Goal: Browse casually: Explore the website without a specific task or goal

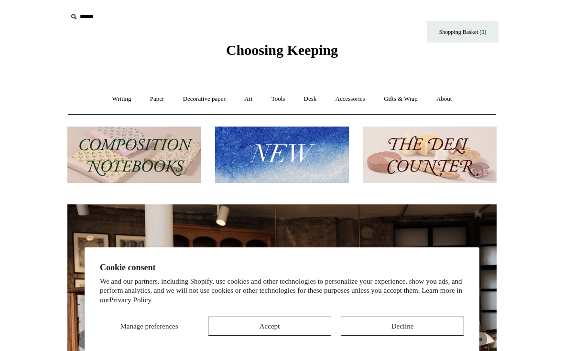
click at [280, 326] on button "Accept" at bounding box center [269, 326] width 123 height 19
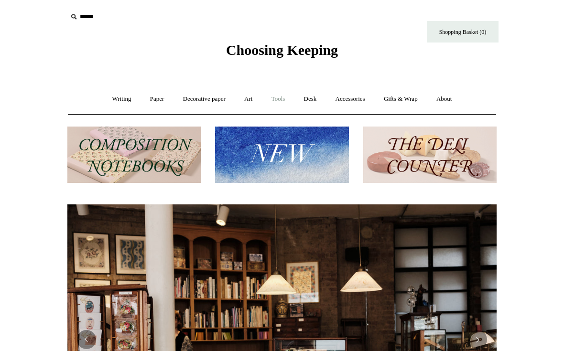
click at [279, 104] on link "Tools +" at bounding box center [278, 99] width 31 height 25
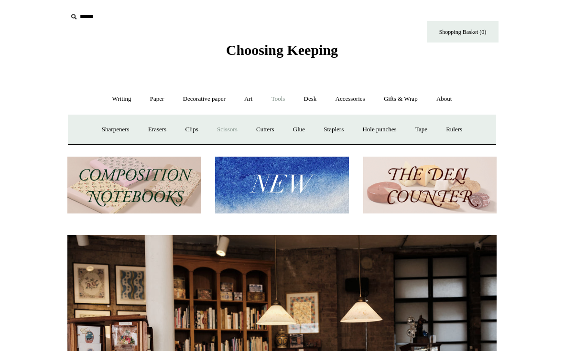
click at [227, 125] on link "Scissors" at bounding box center [227, 129] width 38 height 25
click at [263, 134] on link "Cutters" at bounding box center [265, 129] width 35 height 25
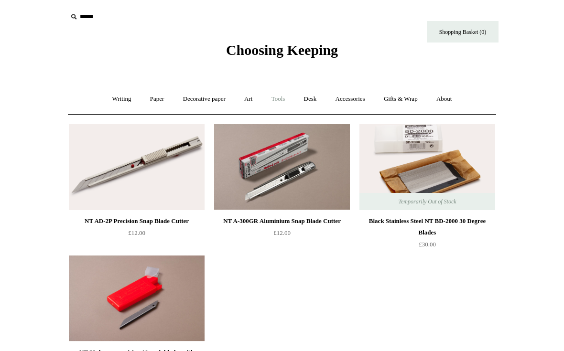
click at [284, 98] on link "Tools +" at bounding box center [278, 99] width 31 height 25
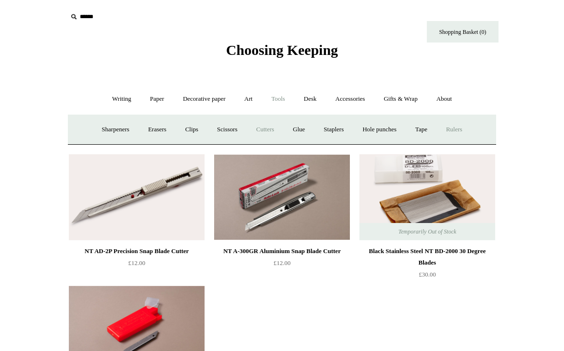
click at [471, 127] on link "Rulers" at bounding box center [453, 129] width 33 height 25
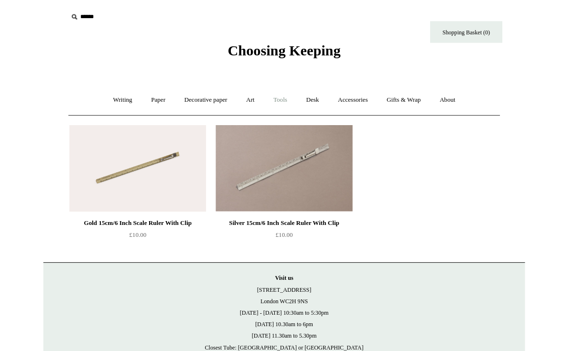
click at [279, 95] on link "Tools +" at bounding box center [278, 99] width 31 height 25
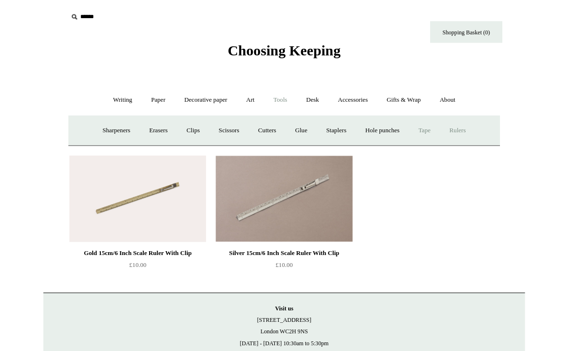
click at [428, 127] on link "Tape +" at bounding box center [421, 129] width 29 height 25
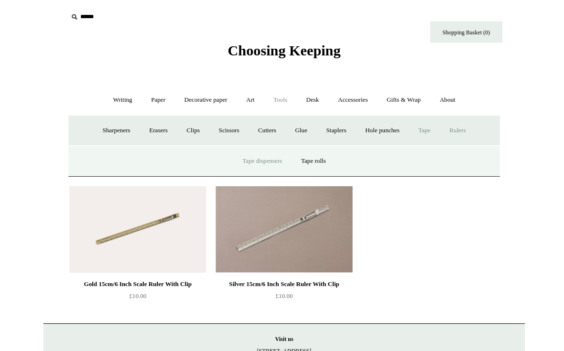
click at [257, 153] on link "Tape dispensers" at bounding box center [260, 159] width 56 height 25
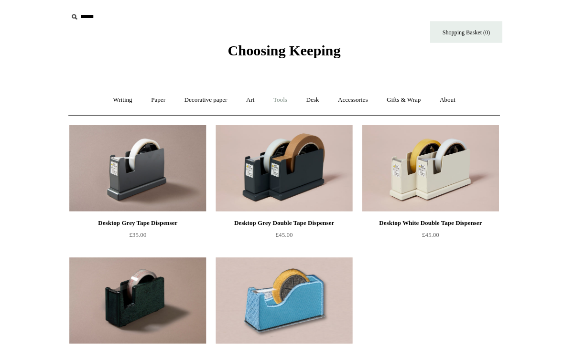
click at [280, 97] on link "Tools +" at bounding box center [278, 99] width 31 height 25
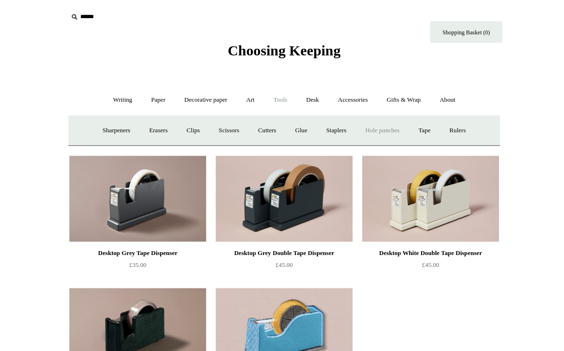
click at [387, 129] on link "Hole punches" at bounding box center [379, 129] width 51 height 25
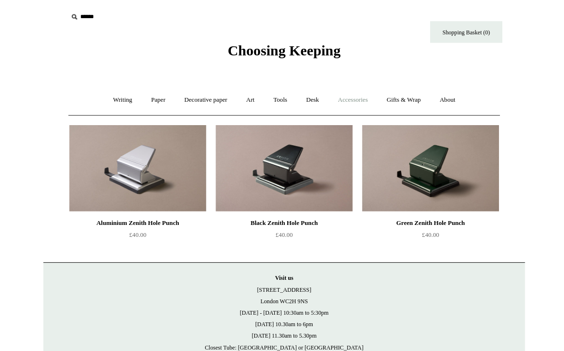
click at [363, 94] on link "Accessories +" at bounding box center [350, 99] width 47 height 25
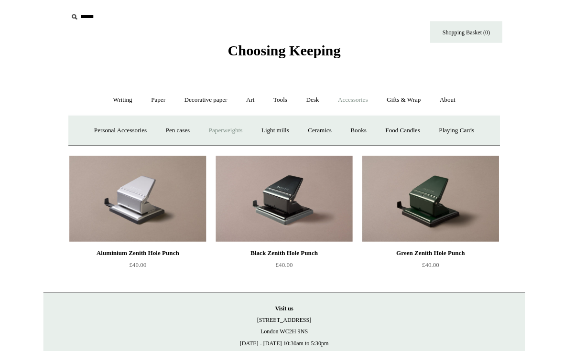
click at [223, 132] on link "Paperweights +" at bounding box center [223, 129] width 51 height 25
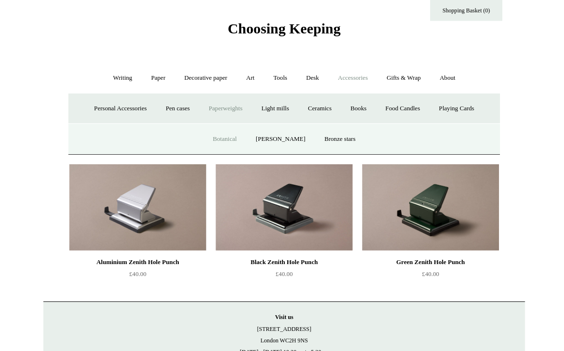
scroll to position [22, 0]
click at [230, 133] on link "Botanical" at bounding box center [223, 137] width 41 height 25
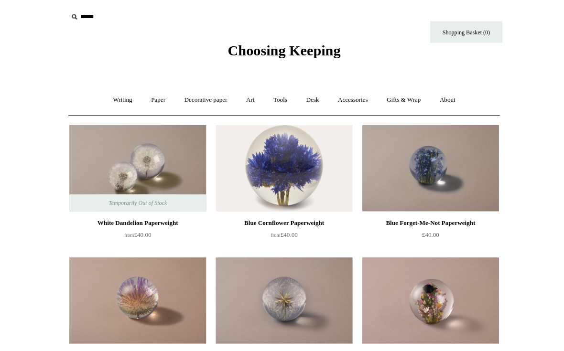
click at [284, 230] on span "from £40.00" at bounding box center [282, 233] width 27 height 7
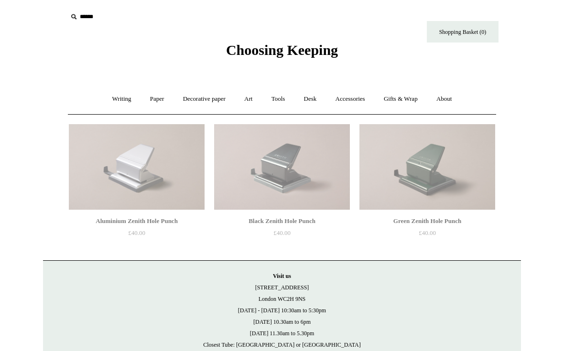
scroll to position [40, 0]
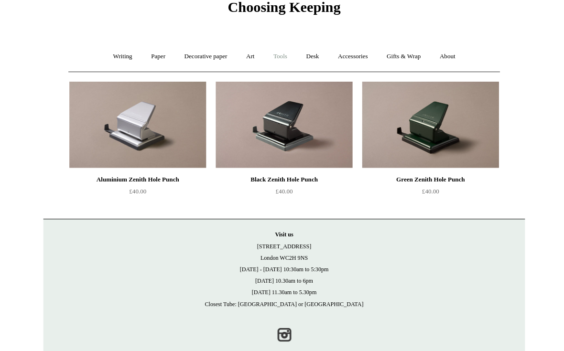
click at [283, 58] on link "Tools +" at bounding box center [278, 58] width 31 height 25
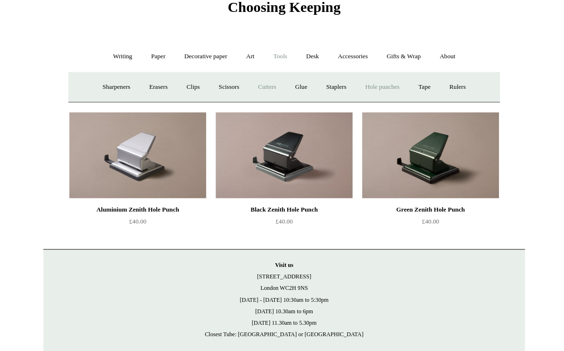
click at [262, 87] on link "Cutters" at bounding box center [265, 89] width 35 height 25
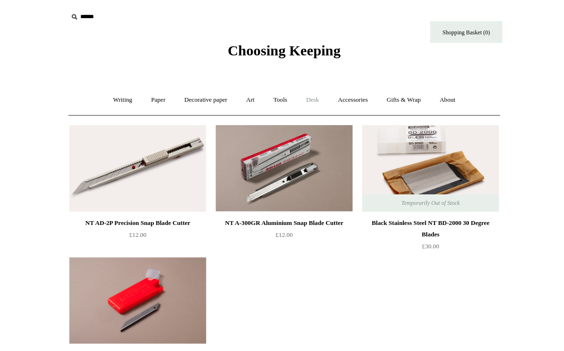
click at [317, 101] on link "Desk +" at bounding box center [310, 99] width 30 height 25
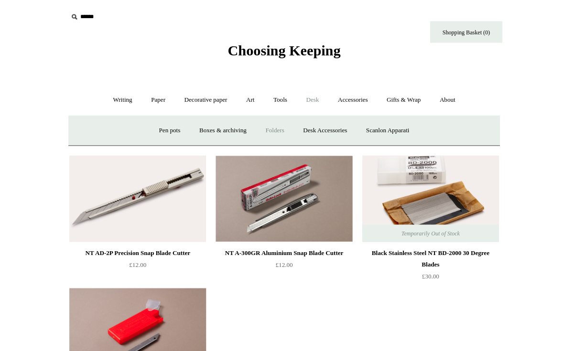
click at [274, 130] on link "Folders" at bounding box center [273, 129] width 36 height 25
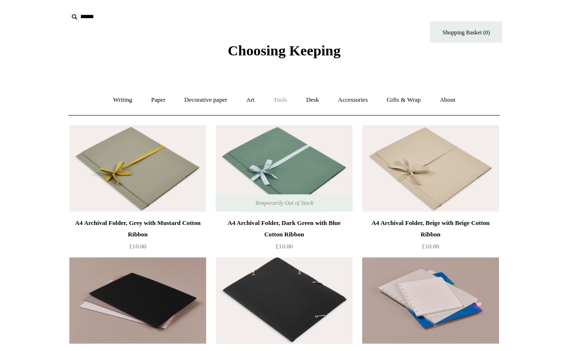
click at [281, 97] on link "Tools +" at bounding box center [278, 99] width 31 height 25
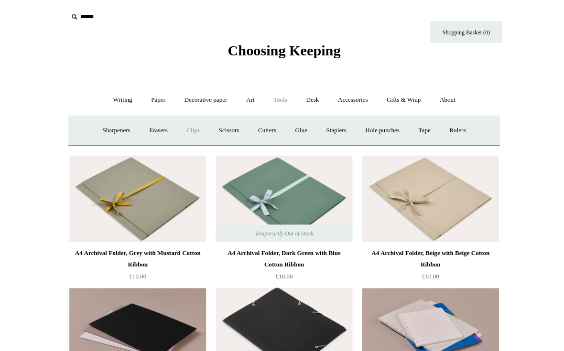
click at [181, 127] on link "Clips +" at bounding box center [191, 129] width 30 height 25
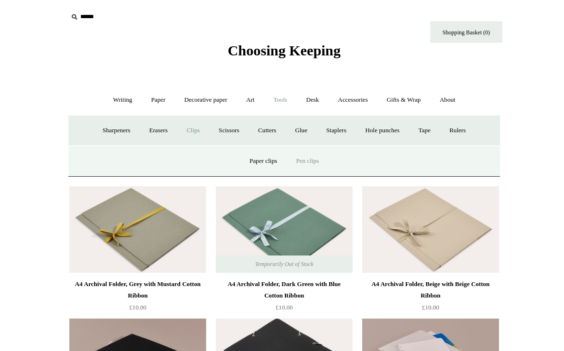
click at [308, 156] on link "Pen clips" at bounding box center [305, 159] width 40 height 25
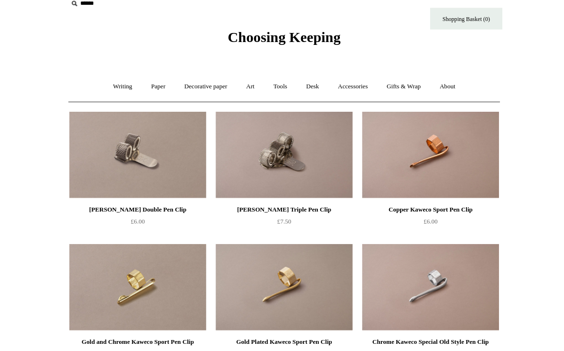
scroll to position [12, 0]
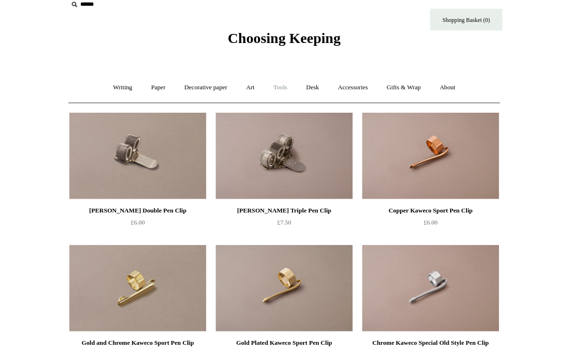
click at [280, 82] on link "Tools +" at bounding box center [278, 86] width 31 height 25
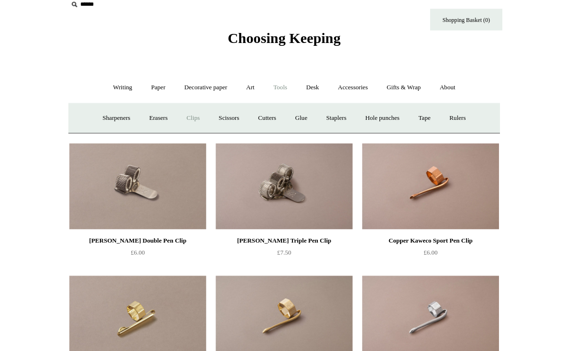
click at [188, 116] on link "Clips +" at bounding box center [191, 117] width 30 height 25
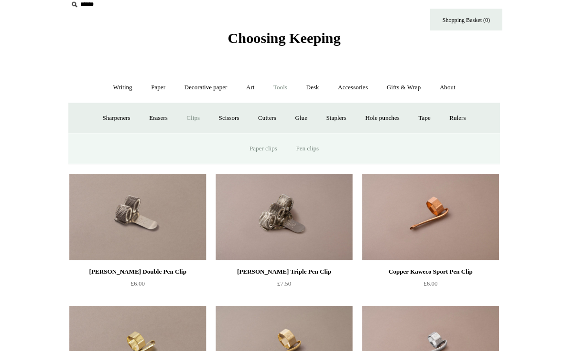
click at [254, 142] on link "Paper clips" at bounding box center [261, 147] width 44 height 25
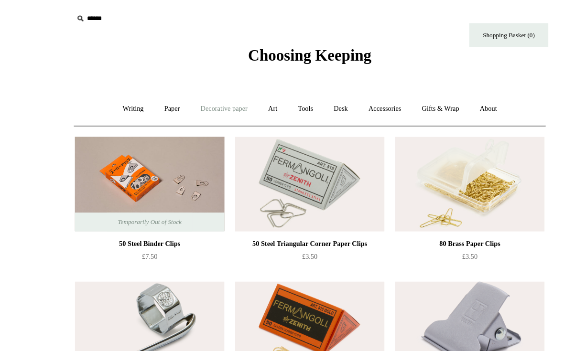
click at [203, 104] on link "Decorative paper +" at bounding box center [205, 99] width 60 height 25
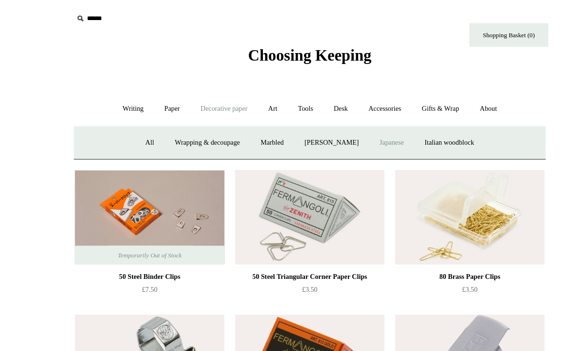
click at [360, 130] on link "Japanese" at bounding box center [356, 129] width 39 height 25
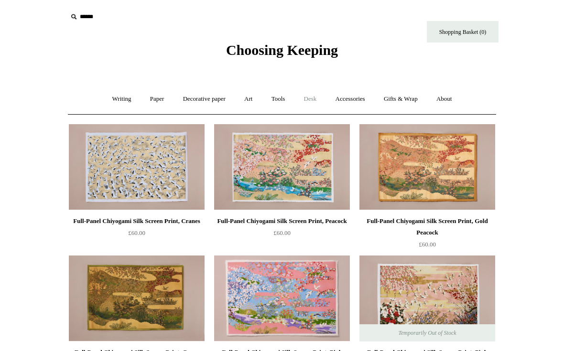
click at [311, 95] on link "Desk +" at bounding box center [310, 99] width 30 height 25
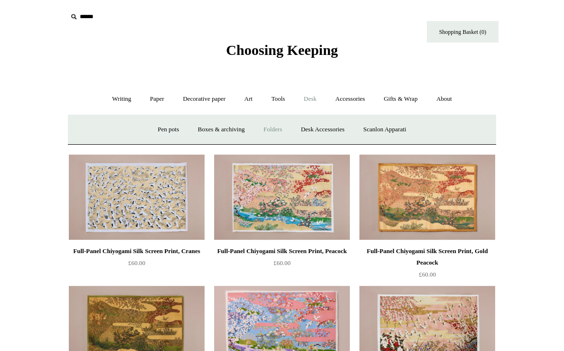
click at [274, 128] on link "Folders" at bounding box center [273, 129] width 36 height 25
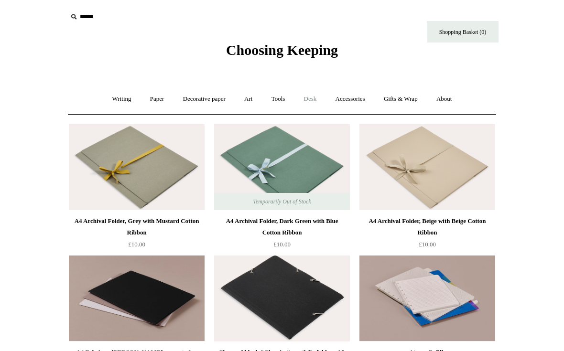
click at [312, 101] on link "Desk +" at bounding box center [310, 99] width 30 height 25
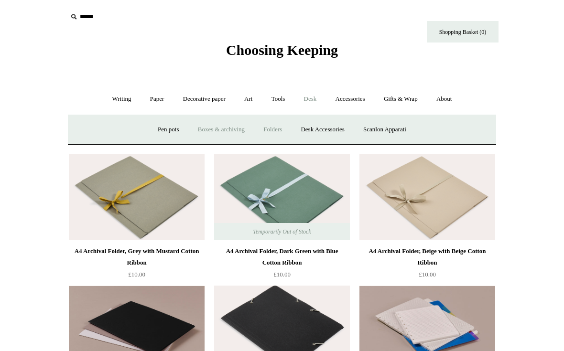
click at [214, 127] on link "Boxes & archiving" at bounding box center [221, 129] width 64 height 25
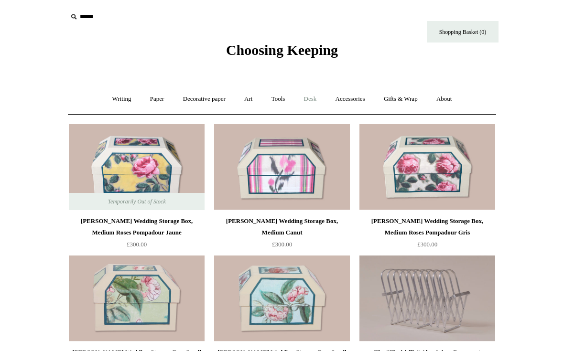
click at [313, 95] on link "Desk +" at bounding box center [310, 99] width 30 height 25
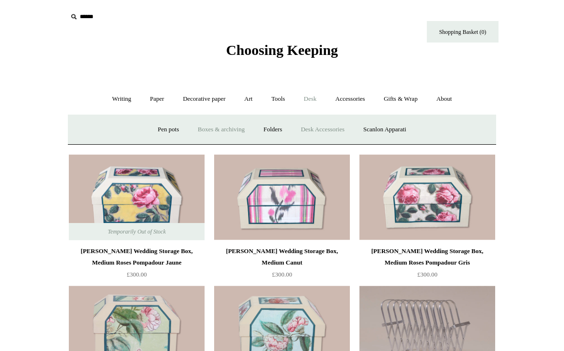
click at [332, 124] on link "Desk Accessories" at bounding box center [322, 129] width 61 height 25
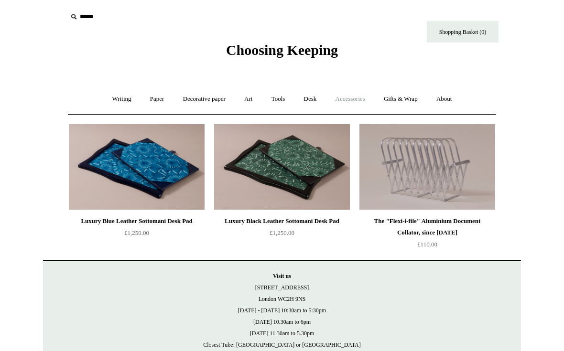
click at [354, 103] on link "Accessories +" at bounding box center [350, 99] width 47 height 25
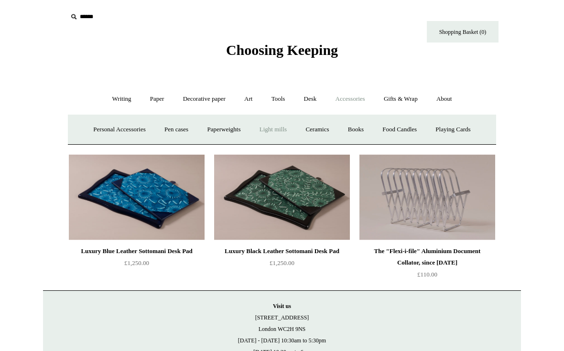
click at [275, 126] on link "Light mills" at bounding box center [273, 129] width 44 height 25
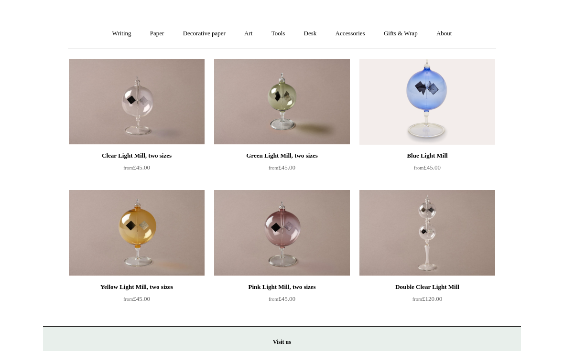
scroll to position [66, 0]
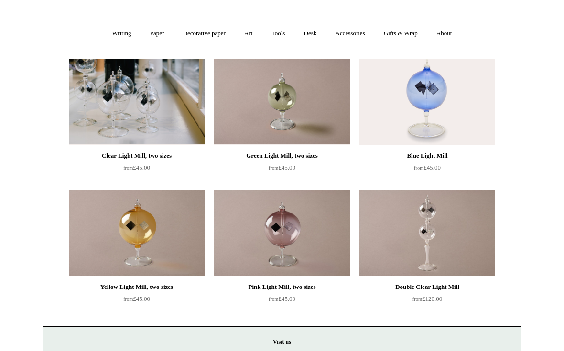
click at [138, 109] on img at bounding box center [137, 102] width 136 height 86
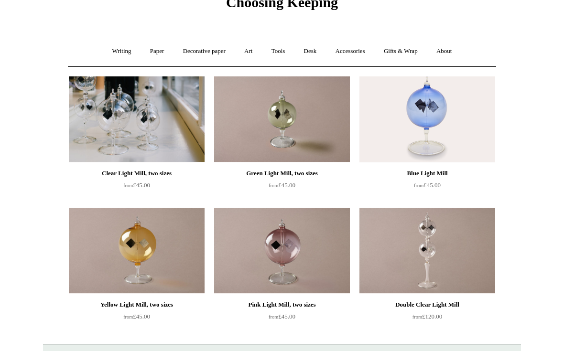
scroll to position [0, 0]
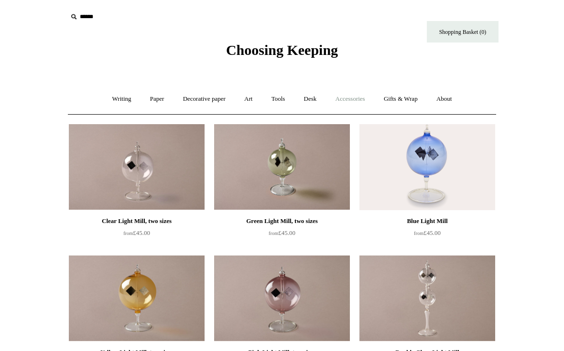
click at [354, 98] on link "Accessories +" at bounding box center [350, 99] width 47 height 25
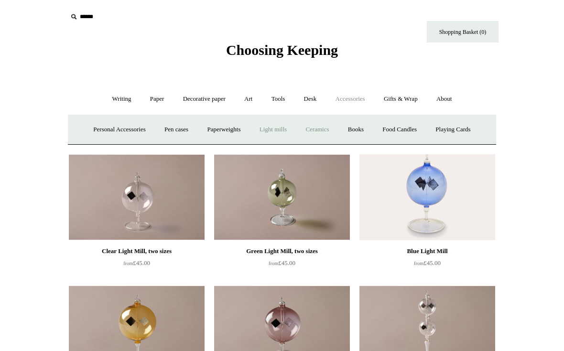
click at [319, 131] on link "Ceramics +" at bounding box center [317, 129] width 41 height 25
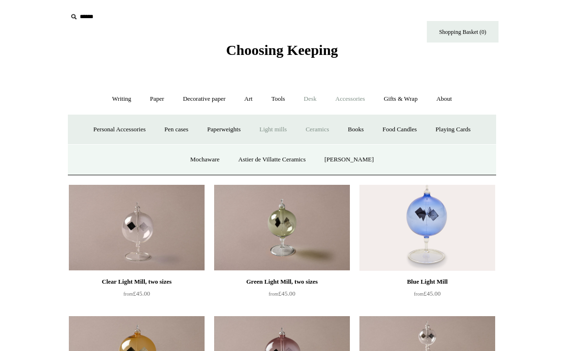
click at [310, 90] on link "Desk +" at bounding box center [310, 99] width 30 height 25
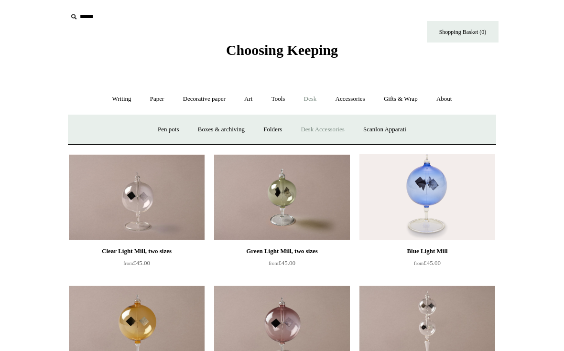
click at [316, 130] on link "Desk Accessories" at bounding box center [322, 129] width 61 height 25
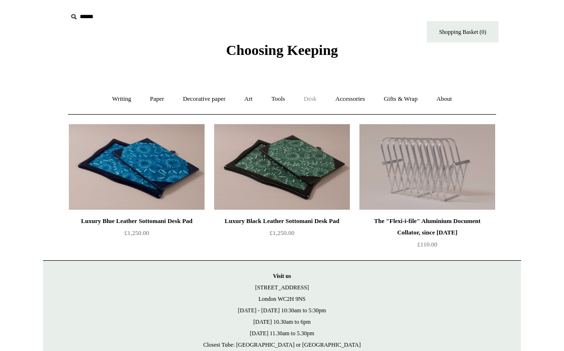
click at [313, 96] on link "Desk +" at bounding box center [310, 99] width 30 height 25
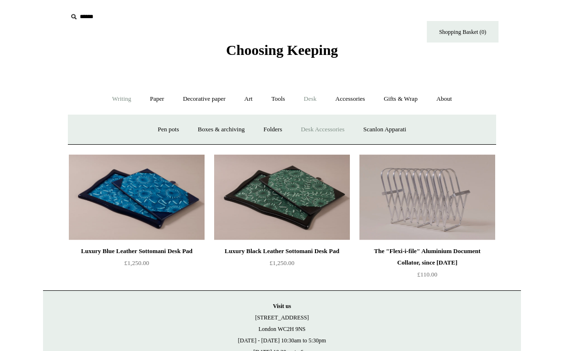
click at [113, 99] on link "Writing +" at bounding box center [122, 99] width 36 height 25
click at [147, 98] on link "Paper +" at bounding box center [158, 99] width 32 height 25
click at [386, 124] on link "Writing paper and envelopes +" at bounding box center [394, 129] width 88 height 25
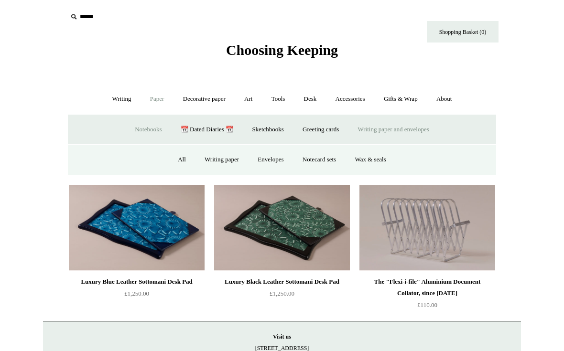
click at [135, 127] on link "Notebooks +" at bounding box center [148, 129] width 44 height 25
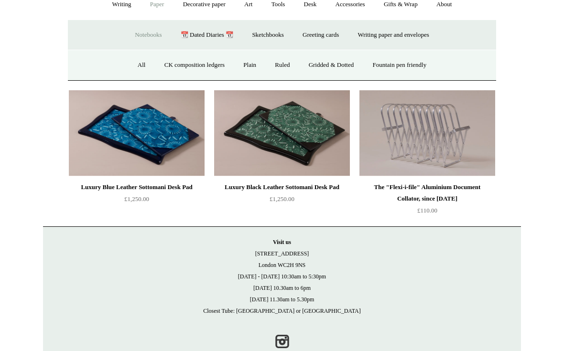
scroll to position [100, 0]
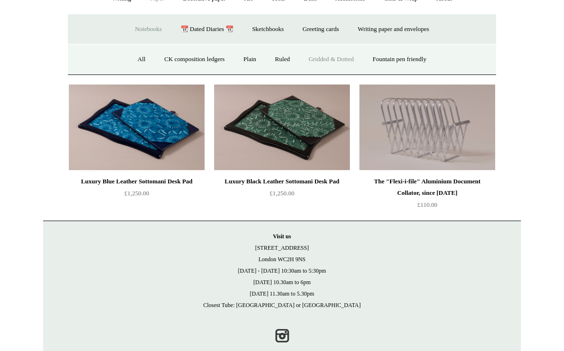
click at [329, 61] on link "Gridded & Dotted" at bounding box center [331, 59] width 63 height 25
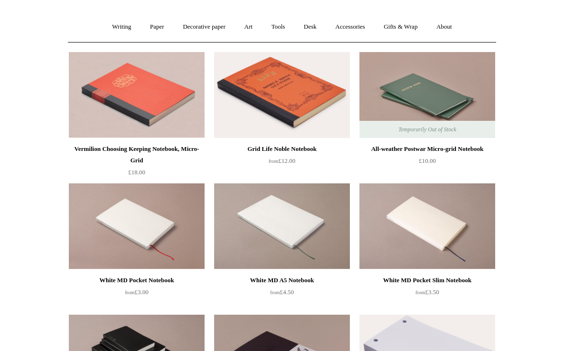
scroll to position [72, 0]
click at [423, 101] on img at bounding box center [428, 95] width 136 height 86
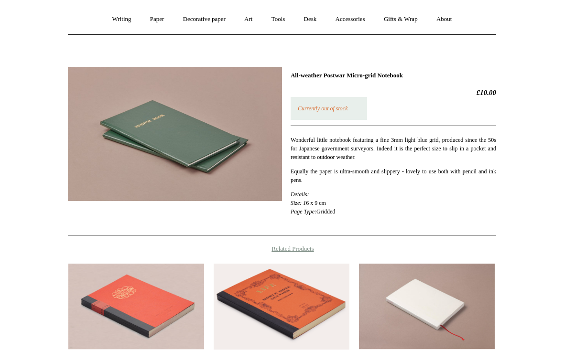
click at [242, 169] on img at bounding box center [175, 134] width 214 height 134
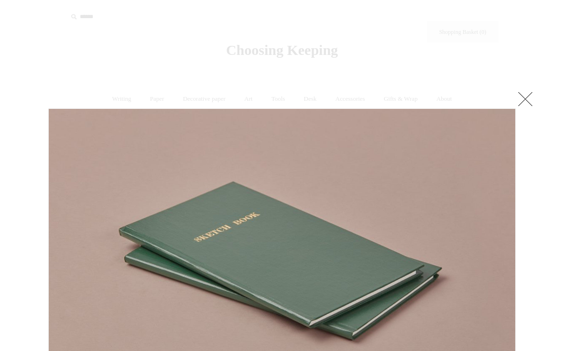
click at [523, 104] on link at bounding box center [525, 98] width 19 height 19
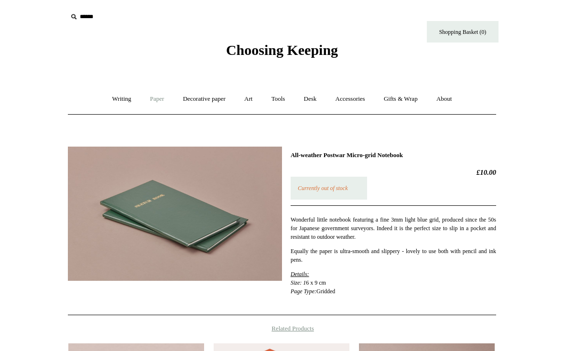
click at [148, 96] on link "Paper +" at bounding box center [158, 99] width 32 height 25
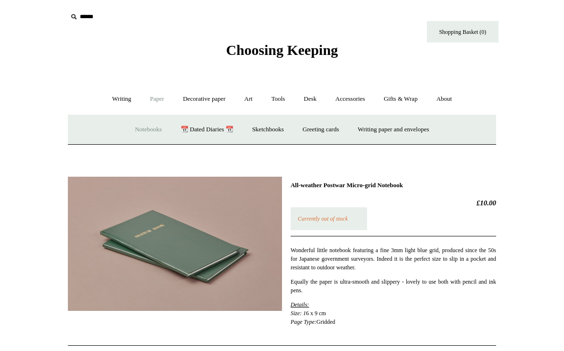
click at [134, 125] on link "Notebooks +" at bounding box center [148, 129] width 44 height 25
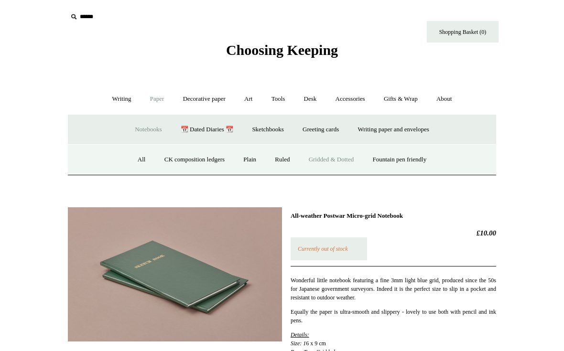
click at [342, 158] on link "Gridded & Dotted" at bounding box center [331, 159] width 63 height 25
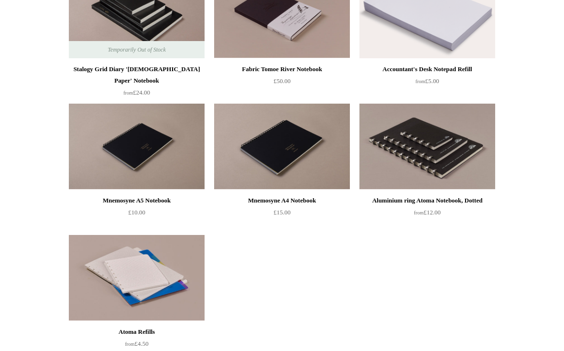
scroll to position [415, 0]
click at [128, 197] on div "Mnemosyne A5 Notebook" at bounding box center [136, 200] width 131 height 11
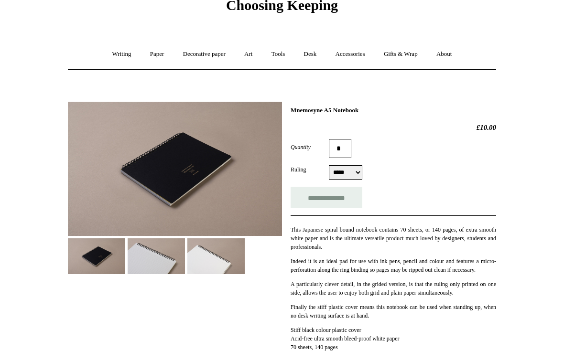
click at [148, 264] on img at bounding box center [156, 257] width 57 height 36
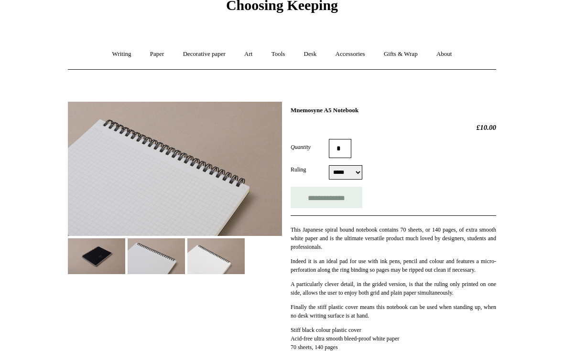
click at [215, 258] on img at bounding box center [215, 257] width 57 height 36
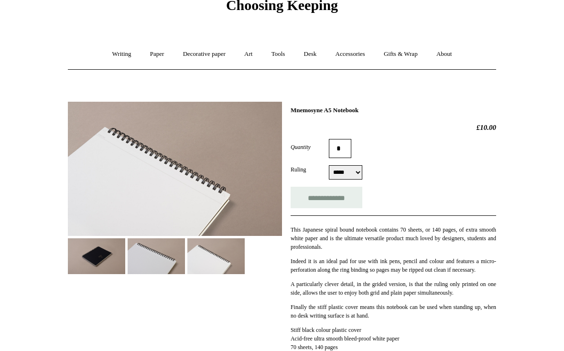
click at [99, 253] on img at bounding box center [96, 257] width 57 height 36
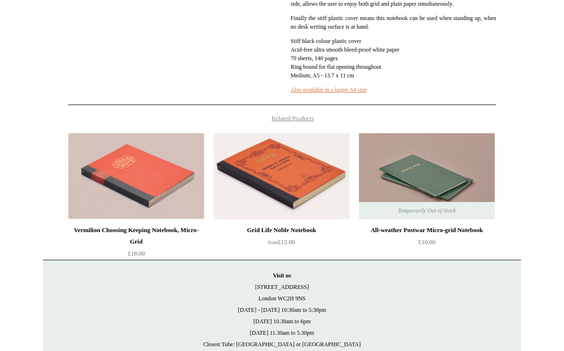
scroll to position [335, 0]
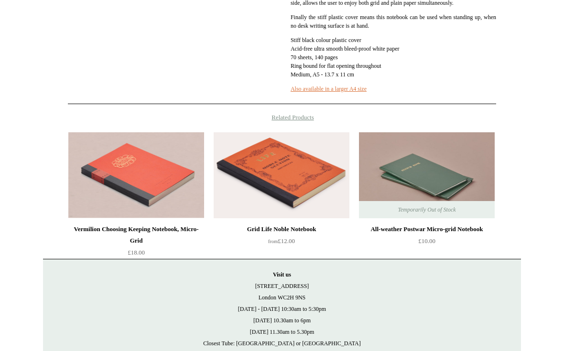
click at [295, 188] on img at bounding box center [282, 176] width 136 height 86
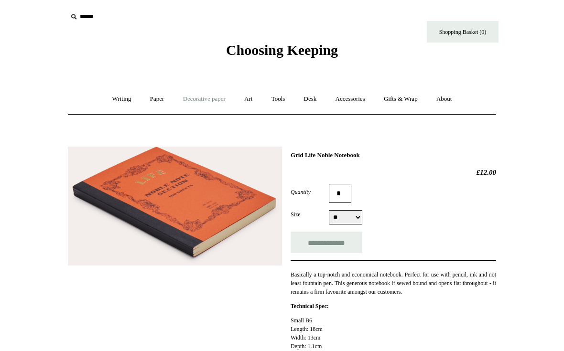
click at [201, 99] on link "Decorative paper +" at bounding box center [205, 99] width 60 height 25
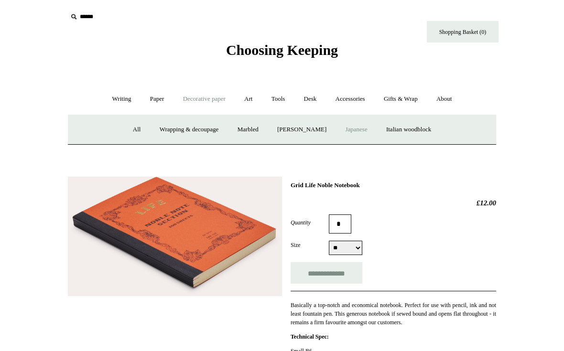
click at [360, 130] on link "Japanese" at bounding box center [356, 129] width 39 height 25
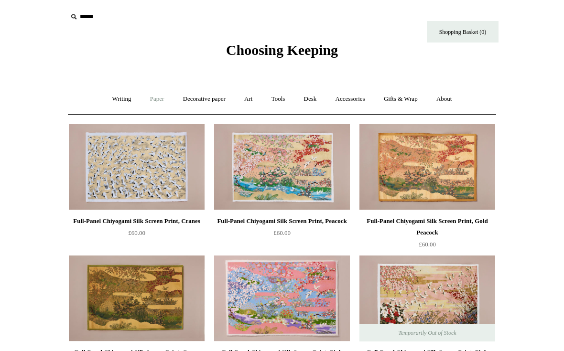
click at [150, 102] on link "Paper +" at bounding box center [158, 99] width 32 height 25
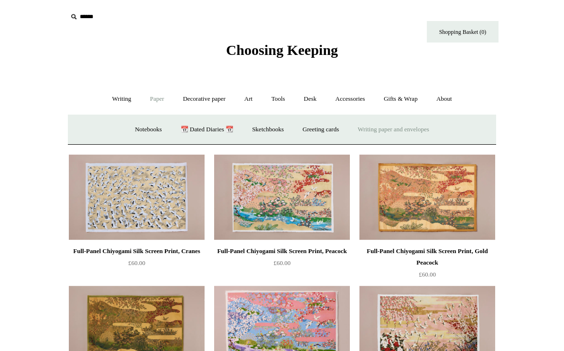
click at [405, 135] on link "Writing paper and envelopes +" at bounding box center [394, 129] width 88 height 25
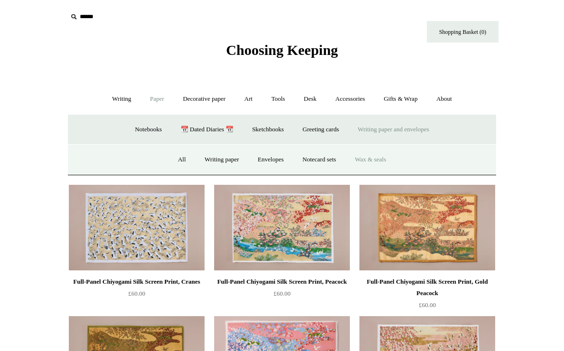
click at [374, 157] on link "Wax & seals" at bounding box center [370, 159] width 48 height 25
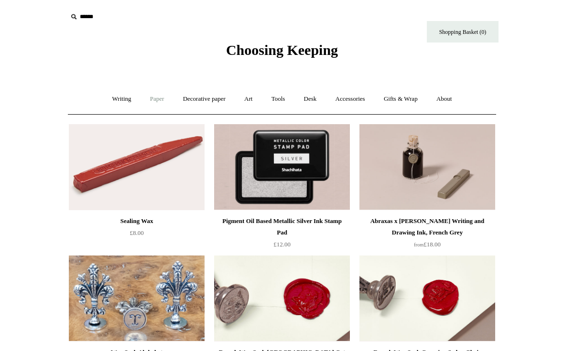
click at [149, 97] on link "Paper +" at bounding box center [158, 99] width 32 height 25
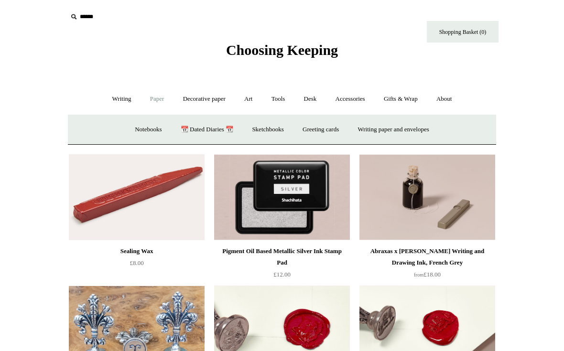
click at [135, 125] on link "Notebooks +" at bounding box center [148, 129] width 44 height 25
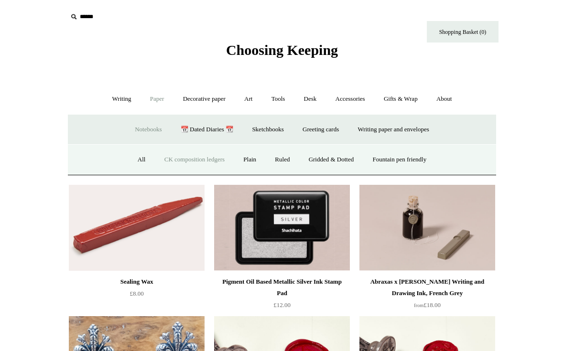
click at [195, 159] on link "CK composition ledgers" at bounding box center [194, 159] width 77 height 25
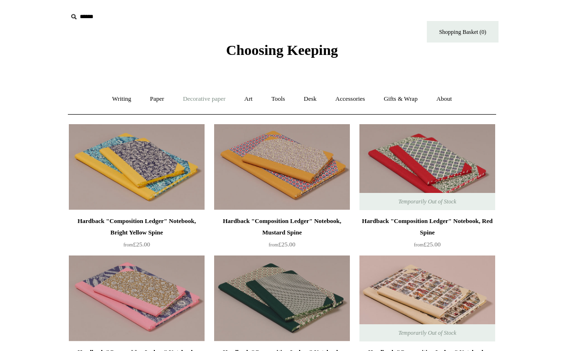
click at [201, 100] on link "Decorative paper +" at bounding box center [205, 99] width 60 height 25
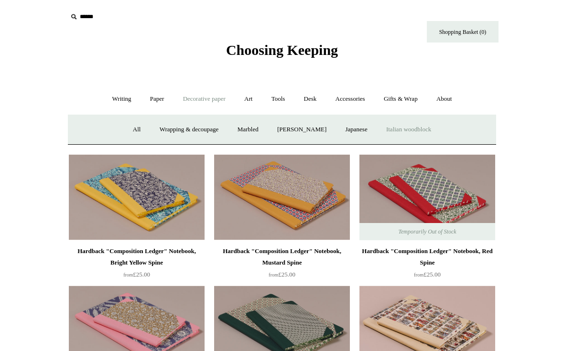
click at [419, 130] on link "Italian woodblock" at bounding box center [409, 129] width 62 height 25
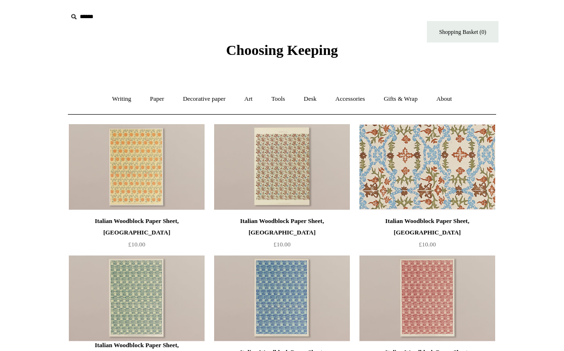
click at [420, 145] on img at bounding box center [428, 167] width 136 height 86
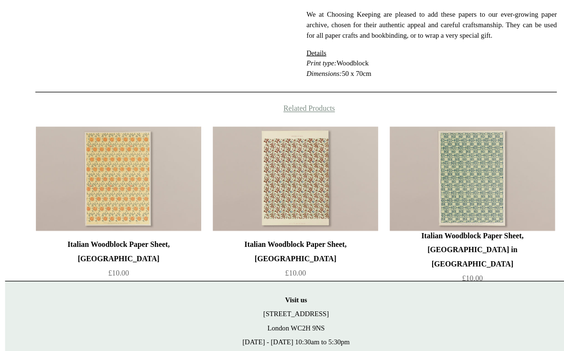
scroll to position [352, 0]
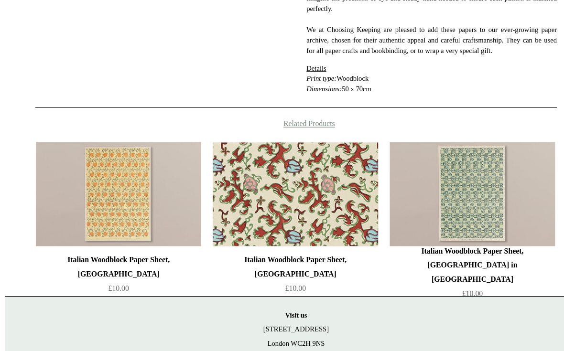
click at [242, 172] on img at bounding box center [282, 195] width 136 height 86
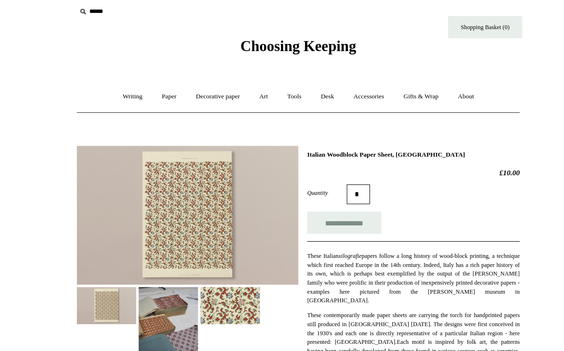
scroll to position [2, 0]
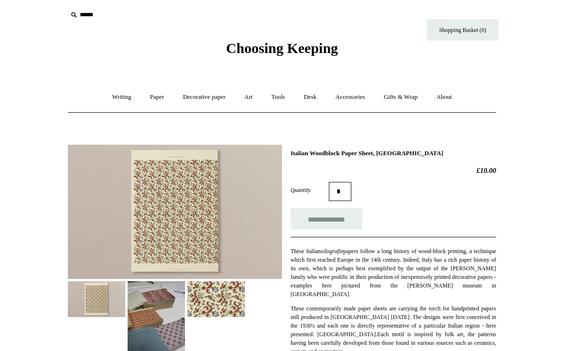
click at [159, 316] on img at bounding box center [156, 320] width 57 height 77
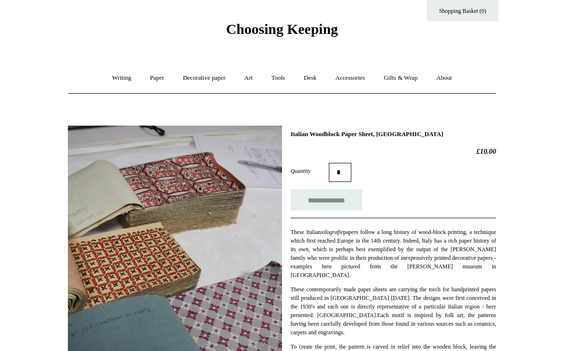
scroll to position [21, 0]
click at [353, 79] on link "Accessories +" at bounding box center [350, 78] width 47 height 25
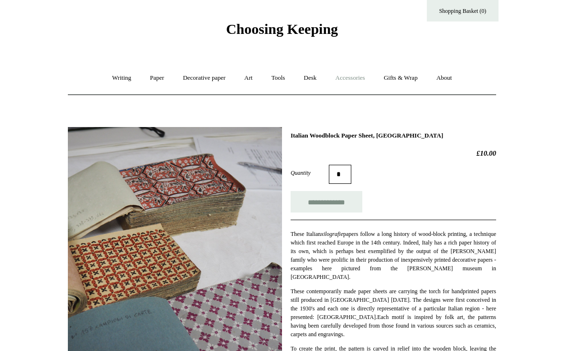
scroll to position [21, 0]
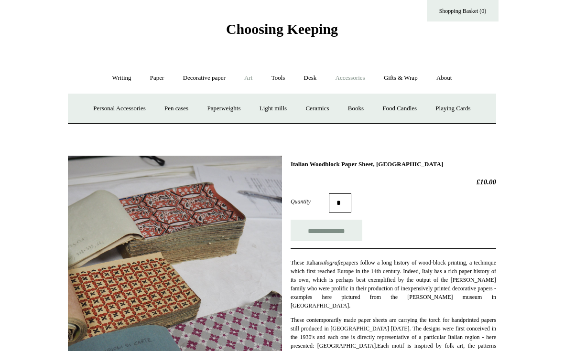
click at [250, 75] on link "Art +" at bounding box center [248, 78] width 25 height 25
click at [121, 105] on link "Watercolour & Paint" at bounding box center [107, 108] width 68 height 25
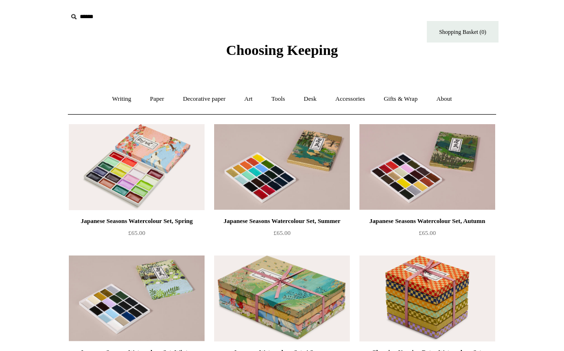
click at [316, 239] on div "Japanese Seasons Watercolour Set, Summer £65.00" at bounding box center [282, 227] width 136 height 23
click at [405, 102] on link "Gifts & Wrap +" at bounding box center [400, 99] width 51 height 25
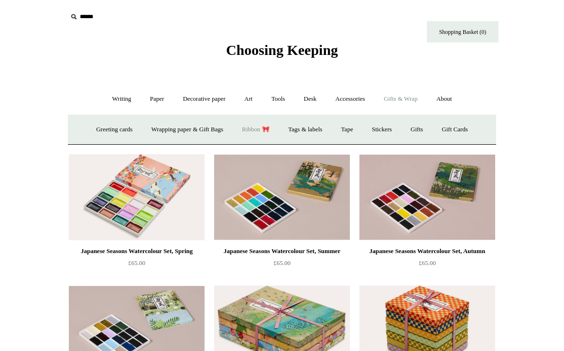
click at [257, 125] on link "Ribbon 🎀" at bounding box center [255, 129] width 45 height 25
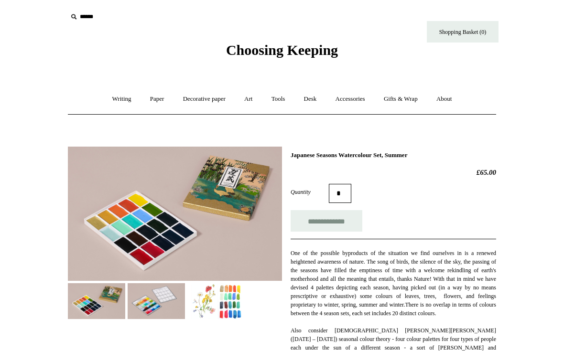
click at [211, 300] on img at bounding box center [215, 302] width 57 height 36
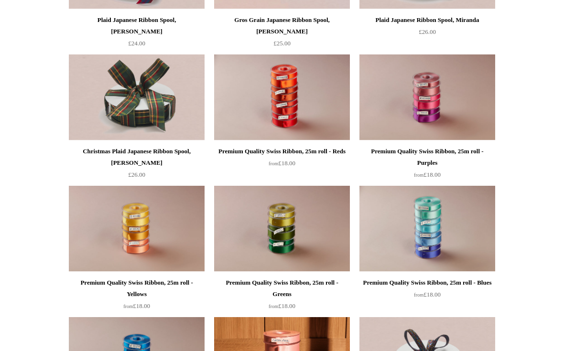
scroll to position [728, 0]
click at [280, 281] on div "Premium Quality Swiss Ribbon, 25m roll - Greens" at bounding box center [282, 288] width 131 height 23
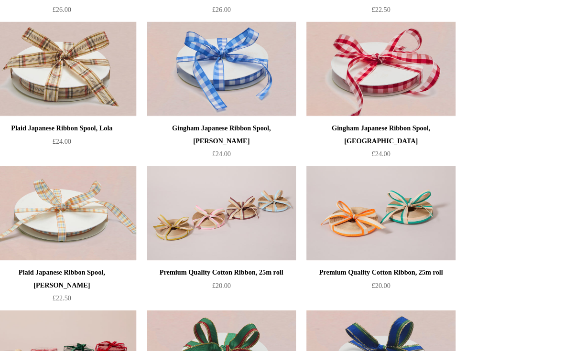
scroll to position [233, 0]
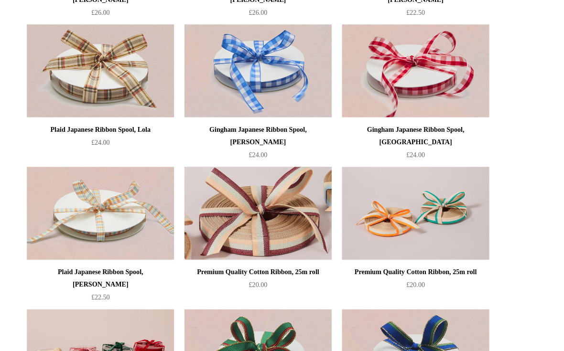
click at [240, 206] on img at bounding box center [282, 197] width 136 height 86
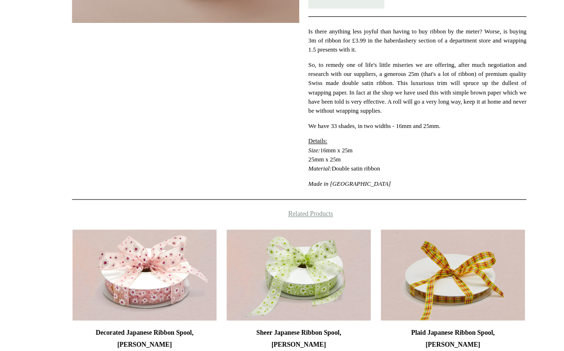
scroll to position [240, 0]
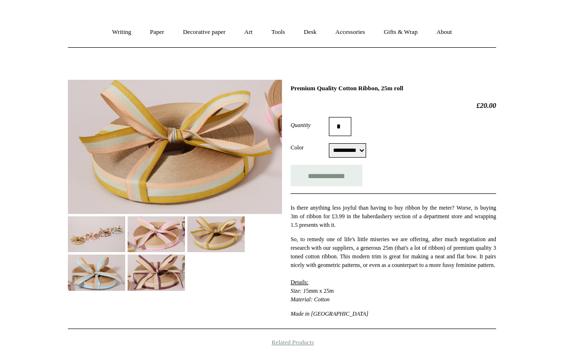
scroll to position [69, 0]
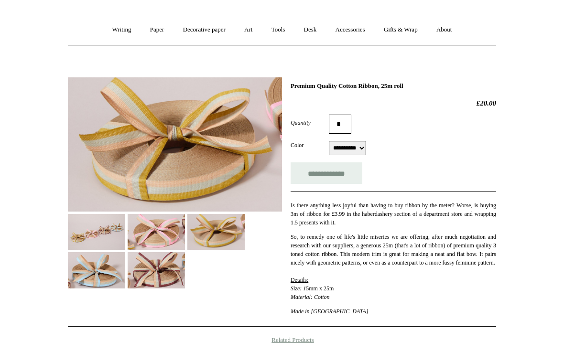
click at [223, 230] on img at bounding box center [215, 232] width 57 height 36
click at [93, 276] on img at bounding box center [96, 270] width 57 height 36
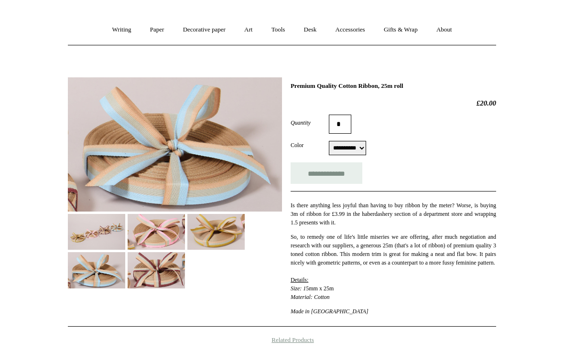
click at [154, 229] on img at bounding box center [156, 232] width 57 height 36
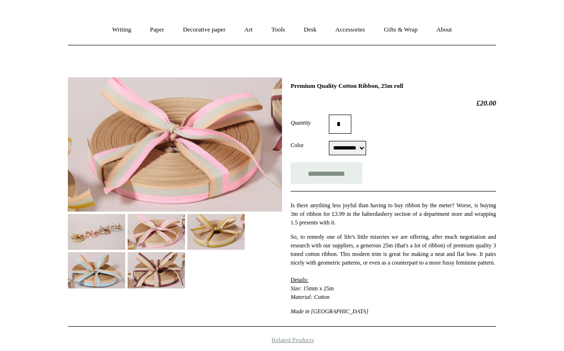
click at [157, 272] on img at bounding box center [156, 270] width 57 height 36
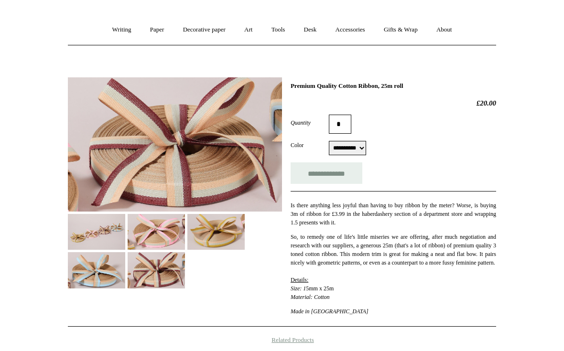
click at [101, 274] on img at bounding box center [96, 270] width 57 height 36
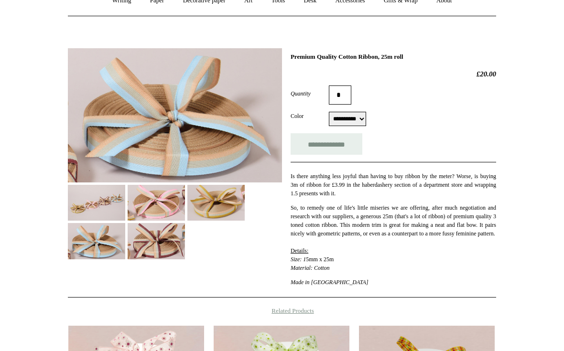
scroll to position [98, 0]
click at [147, 250] on img at bounding box center [156, 241] width 57 height 36
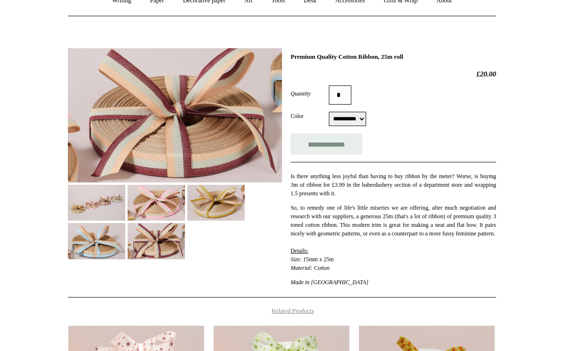
click at [106, 246] on img at bounding box center [96, 241] width 57 height 36
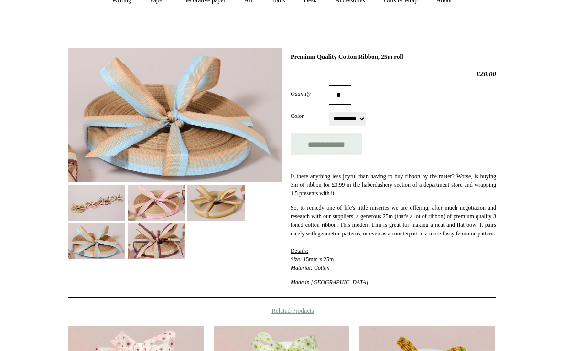
click at [360, 124] on select "**********" at bounding box center [347, 119] width 37 height 14
select select "*********"
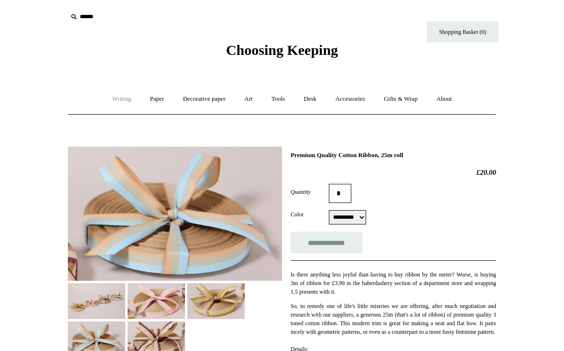
click at [114, 98] on link "Writing +" at bounding box center [122, 99] width 36 height 25
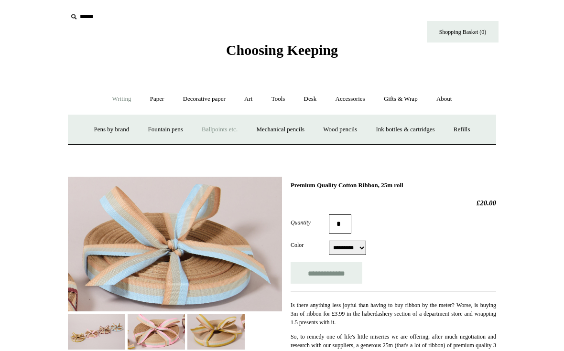
click at [208, 128] on link "Ballpoints etc. +" at bounding box center [219, 129] width 53 height 25
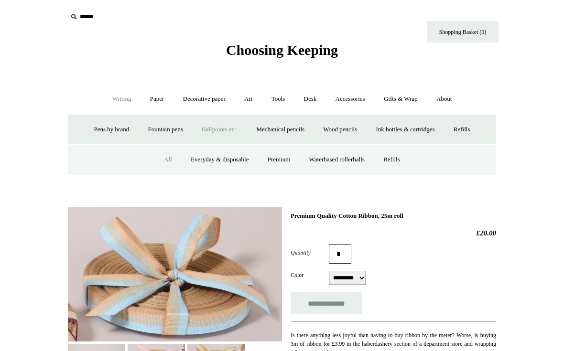
click at [163, 154] on link "All" at bounding box center [167, 159] width 25 height 25
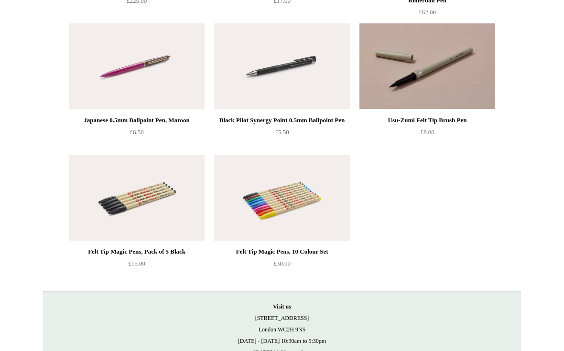
scroll to position [2864, 0]
